Goal: Find specific page/section: Find specific page/section

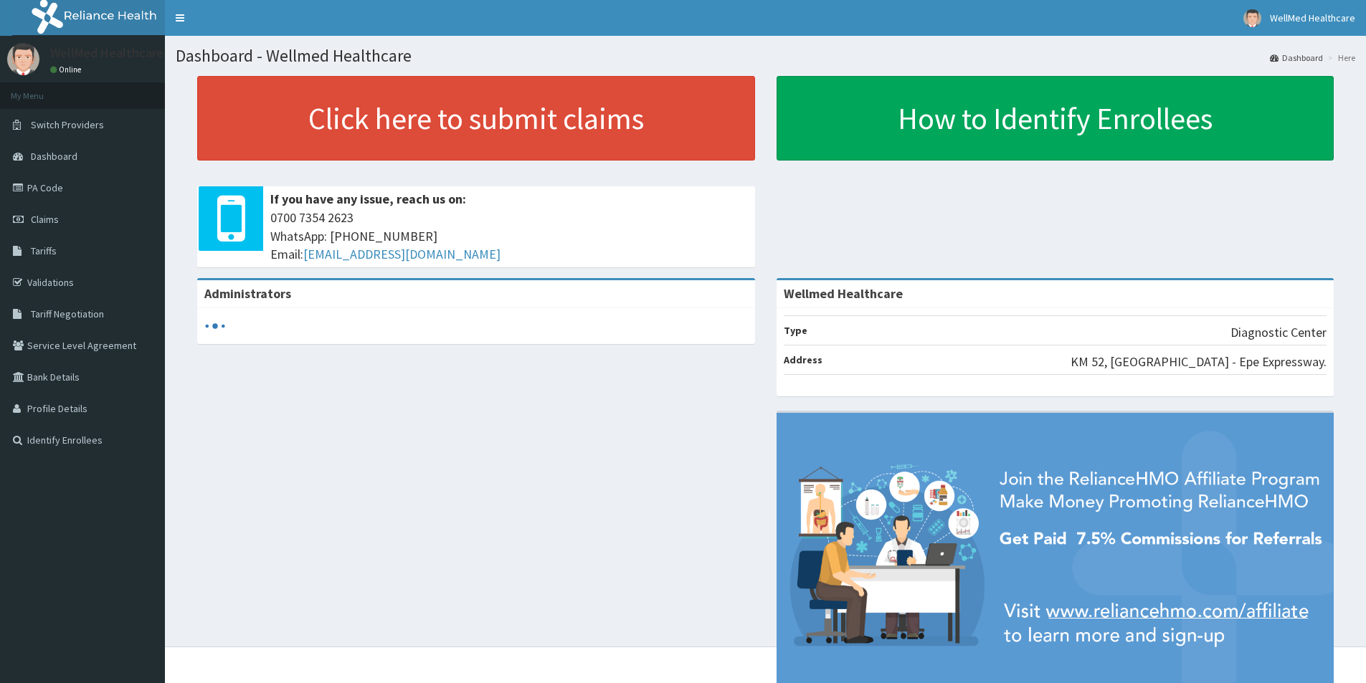
click at [37, 259] on link "Tariffs" at bounding box center [82, 251] width 165 height 32
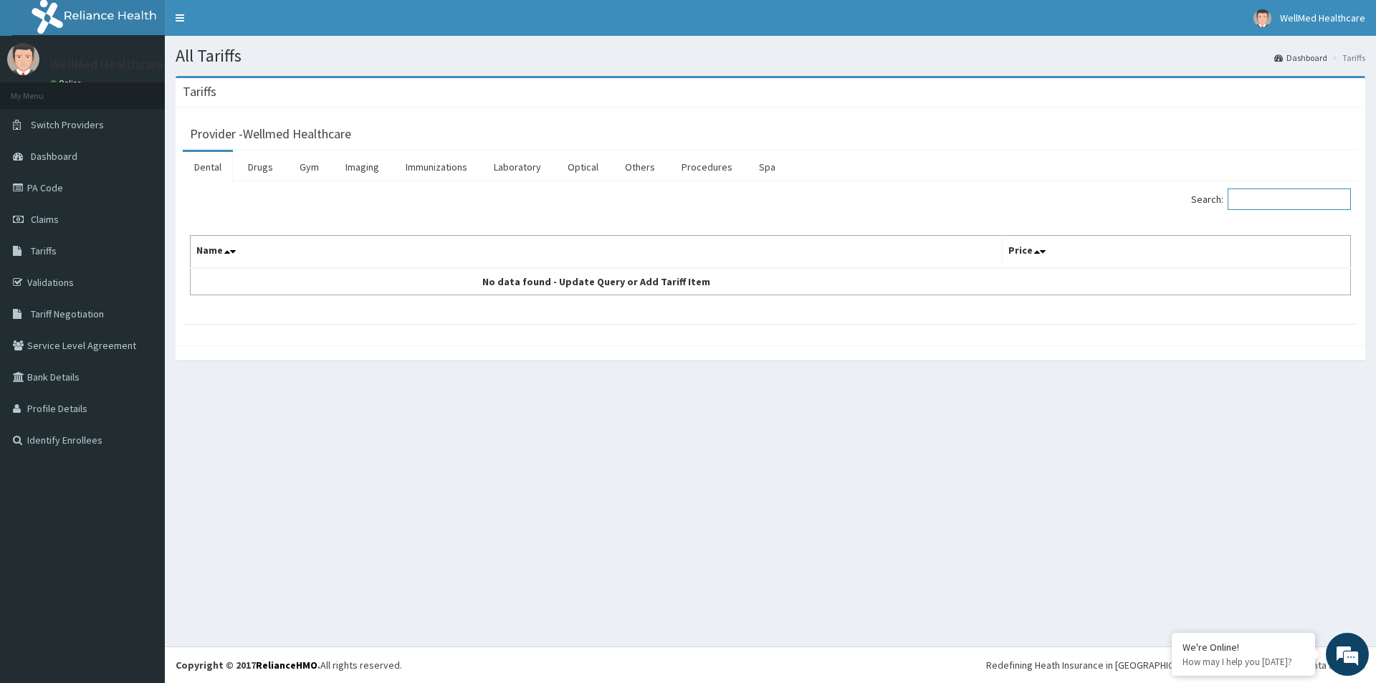
click at [1307, 195] on input "Search:" at bounding box center [1289, 200] width 123 height 22
type input "g"
